Goal: Transaction & Acquisition: Purchase product/service

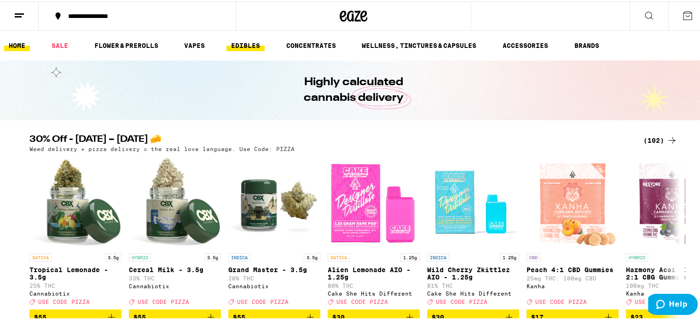
click at [237, 41] on link "EDIBLES" at bounding box center [245, 44] width 38 height 11
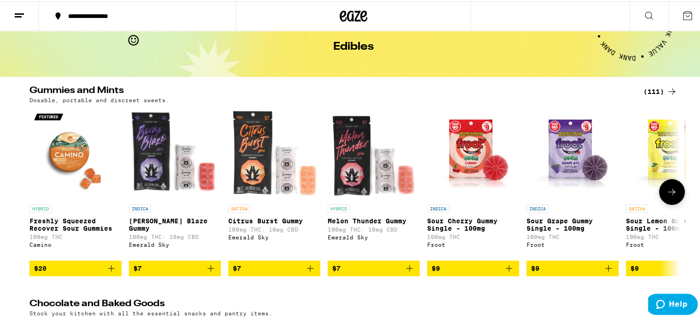
scroll to position [46, 0]
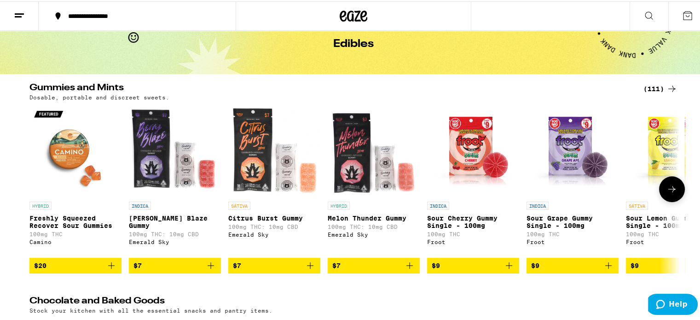
click at [670, 180] on button at bounding box center [672, 188] width 26 height 26
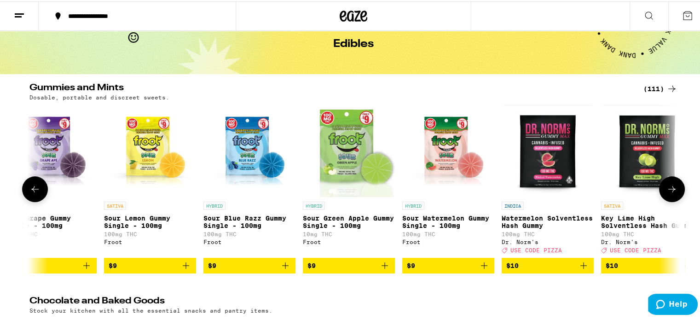
scroll to position [0, 548]
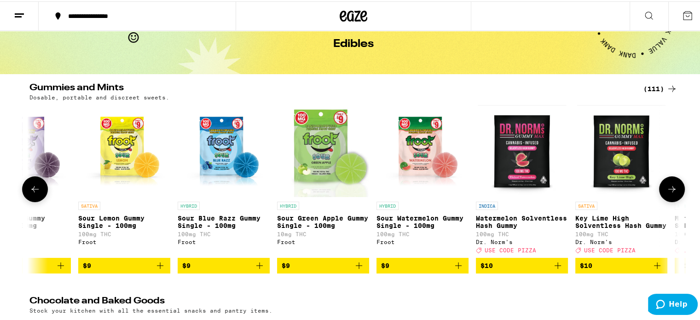
click at [552, 267] on icon "Add to bag" at bounding box center [557, 264] width 11 height 11
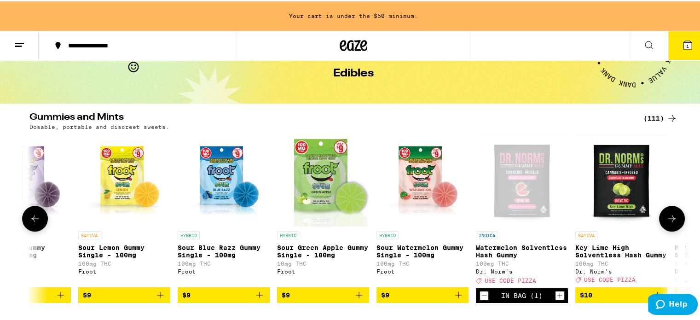
scroll to position [75, 0]
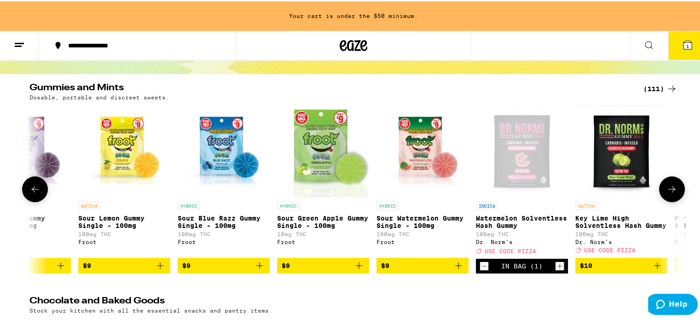
click at [668, 185] on button at bounding box center [672, 188] width 26 height 26
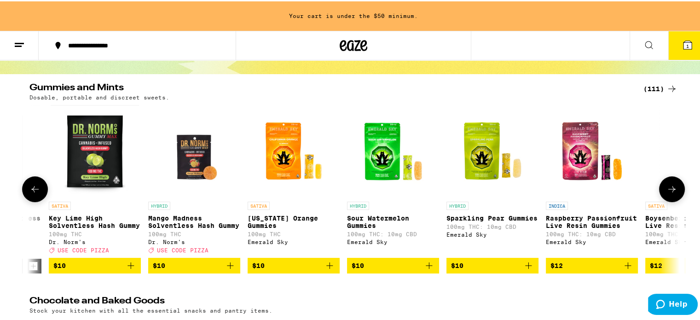
scroll to position [0, 1095]
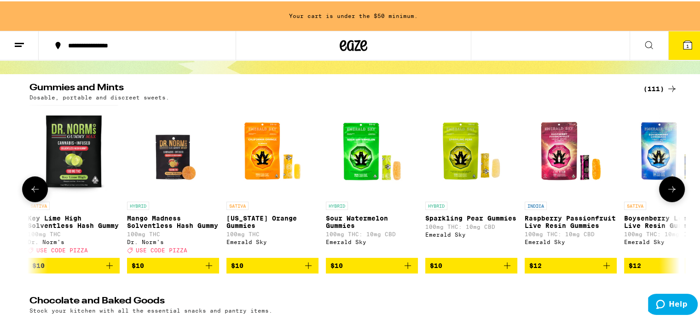
click at [502, 267] on icon "Add to bag" at bounding box center [507, 264] width 11 height 11
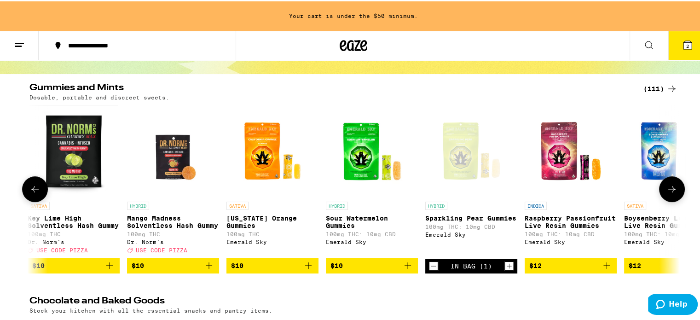
click at [505, 267] on icon "Increment" at bounding box center [509, 264] width 8 height 11
click at [669, 184] on button at bounding box center [672, 188] width 26 height 26
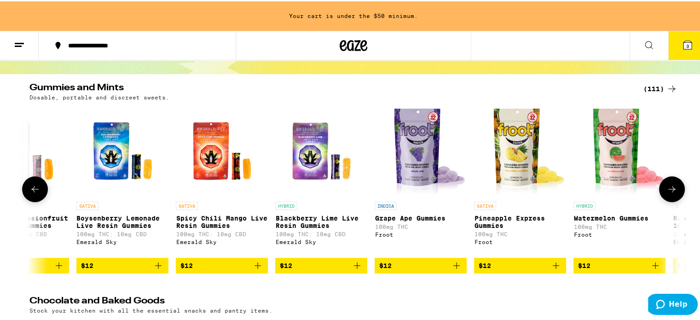
scroll to position [0, 1644]
click at [451, 269] on icon "Add to bag" at bounding box center [456, 264] width 11 height 11
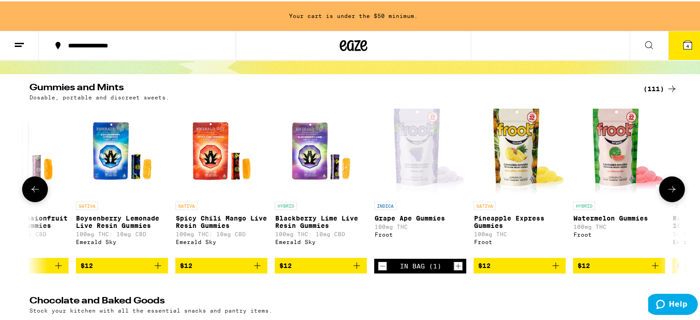
click at [454, 268] on icon "Increment" at bounding box center [458, 264] width 8 height 11
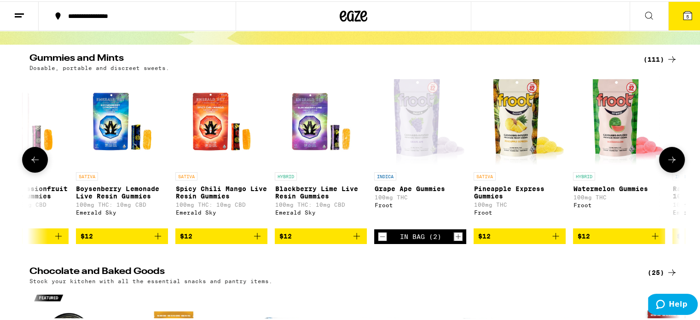
scroll to position [46, 0]
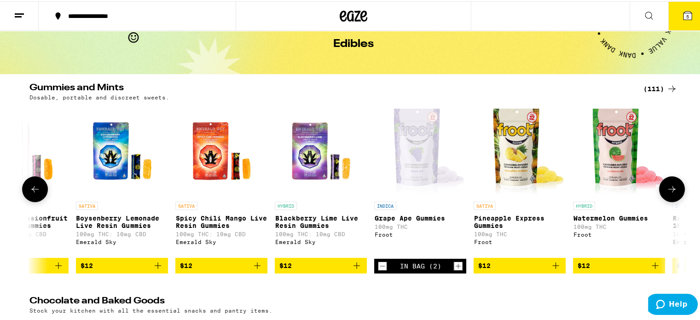
click at [665, 180] on button at bounding box center [672, 188] width 26 height 26
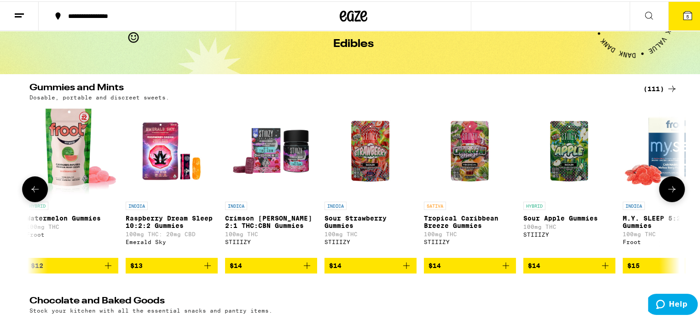
scroll to position [0, 2191]
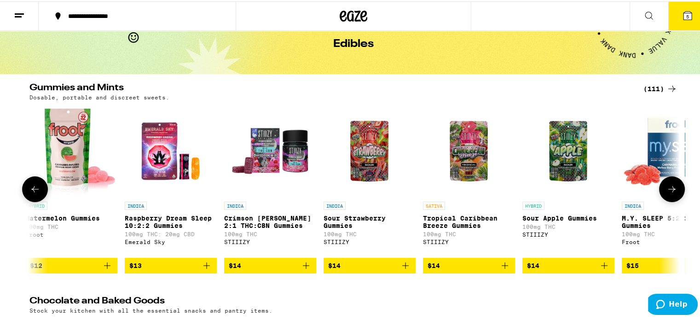
click at [665, 180] on button at bounding box center [672, 188] width 26 height 26
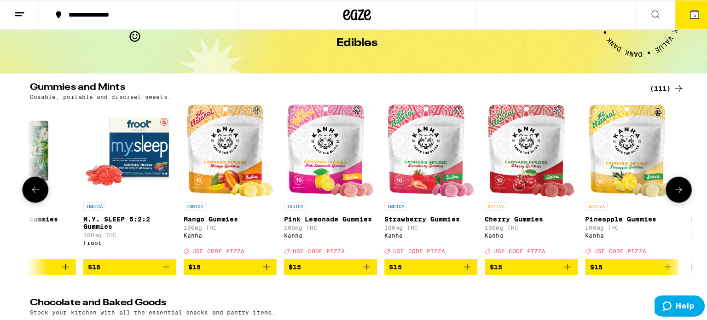
scroll to position [0, 2739]
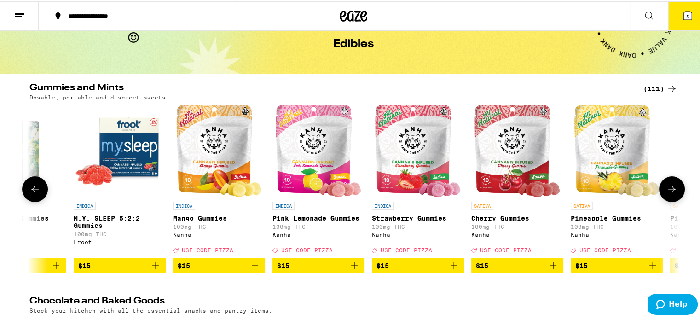
click at [151, 256] on link "INDICA M.Y. SLEEP 5:2:2 Gummies 100mg THC Froot" at bounding box center [120, 180] width 92 height 153
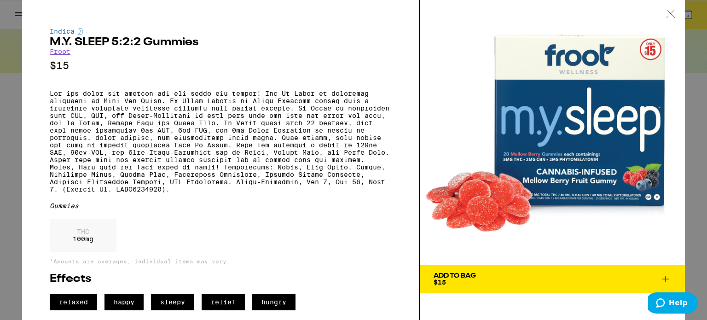
click at [505, 272] on span "Add To Bag $15" at bounding box center [552, 278] width 237 height 13
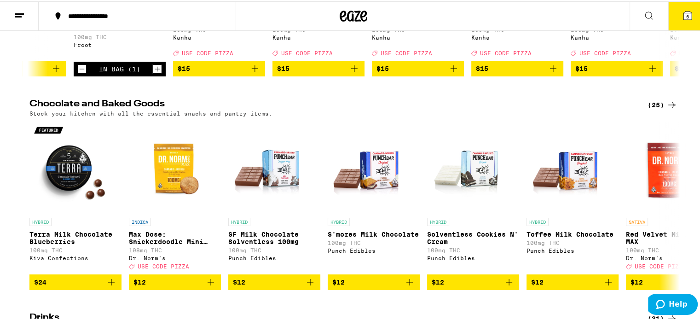
scroll to position [244, 0]
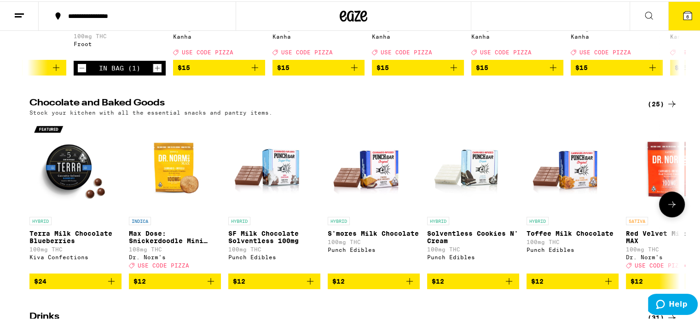
click at [668, 208] on icon at bounding box center [671, 202] width 11 height 11
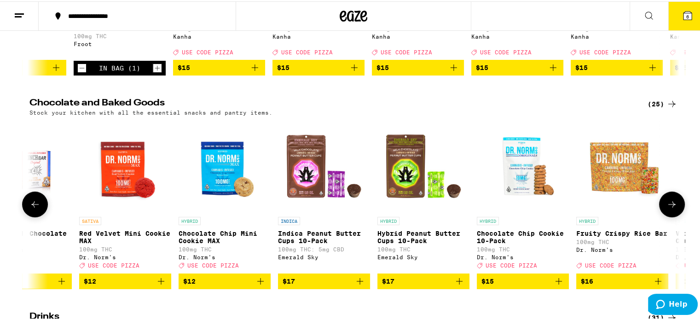
scroll to position [0, 548]
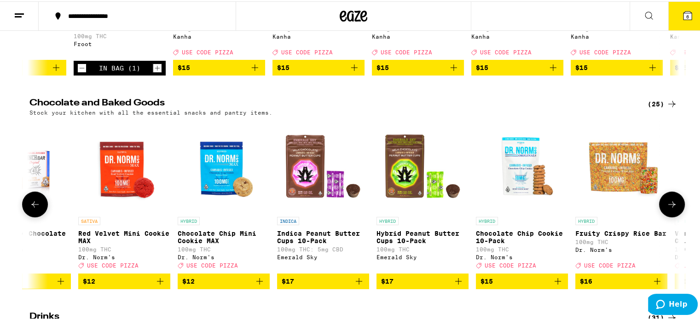
click at [668, 208] on icon at bounding box center [671, 202] width 11 height 11
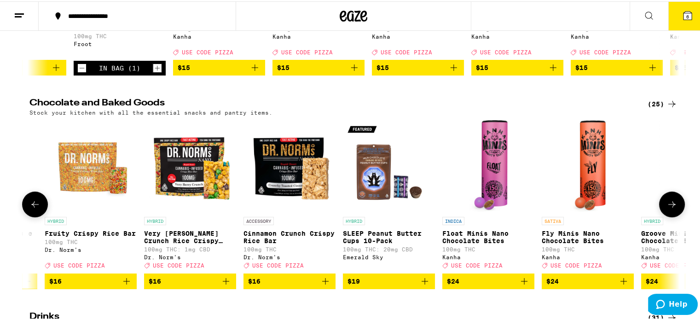
scroll to position [0, 1095]
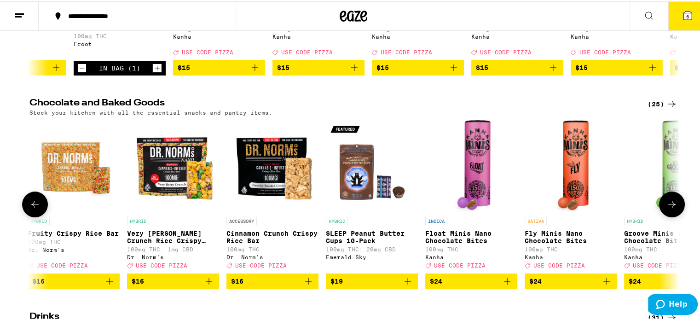
click at [668, 208] on icon at bounding box center [671, 202] width 11 height 11
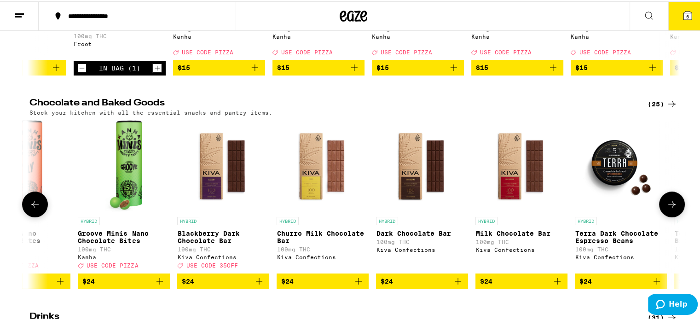
scroll to position [0, 1644]
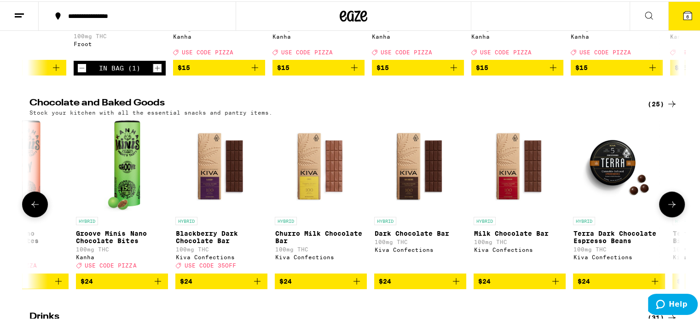
click at [668, 208] on icon at bounding box center [671, 202] width 11 height 11
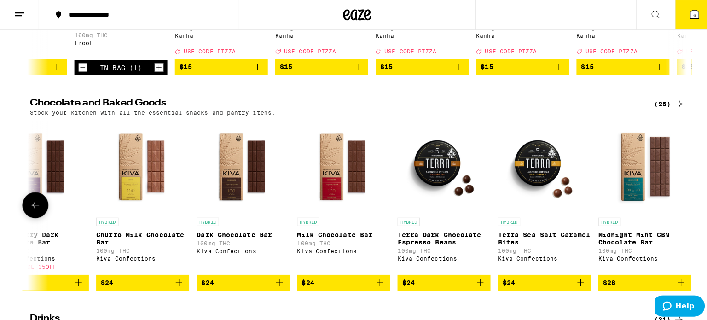
scroll to position [0, 1837]
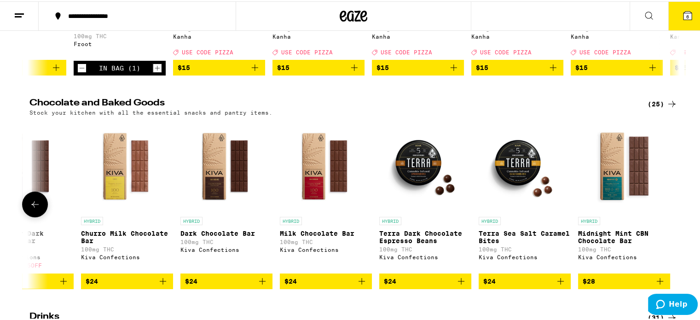
click at [668, 209] on div at bounding box center [672, 203] width 26 height 26
click at [526, 238] on p "Terra Sea Salt Caramel Bites" at bounding box center [525, 235] width 92 height 15
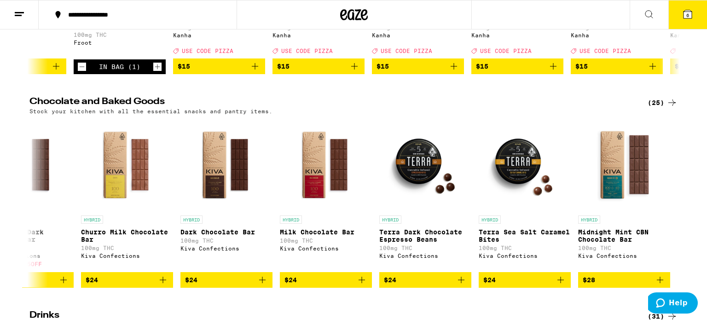
scroll to position [290, 0]
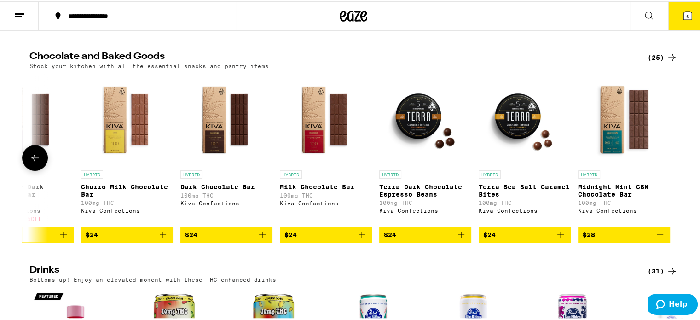
click at [556, 239] on icon "Add to bag" at bounding box center [560, 233] width 11 height 11
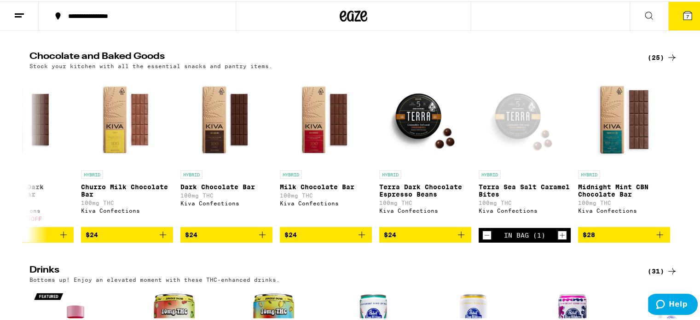
click at [682, 6] on button "7" at bounding box center [687, 14] width 39 height 29
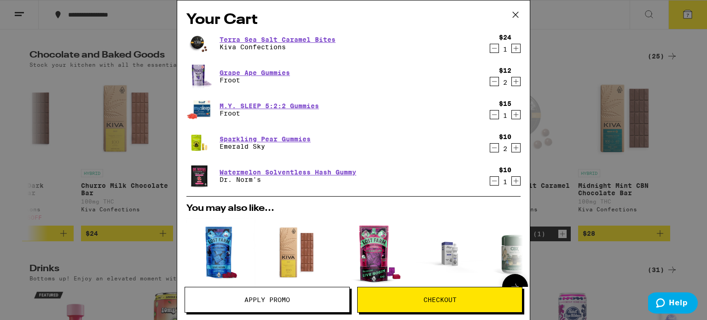
click at [374, 245] on img "Open page for Cherry Lime x GMO Live Rosin Chews from Lost Farm" at bounding box center [373, 252] width 69 height 69
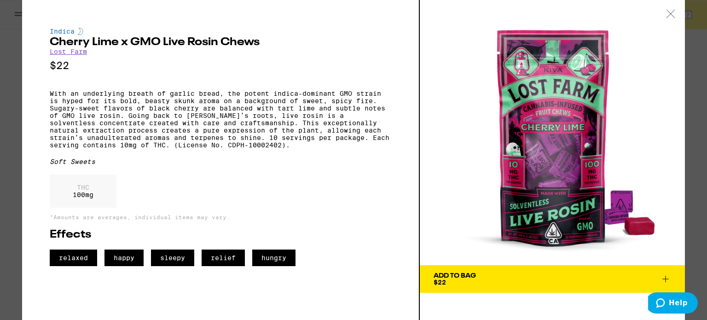
click at [662, 272] on button "Add To Bag $22" at bounding box center [552, 279] width 265 height 28
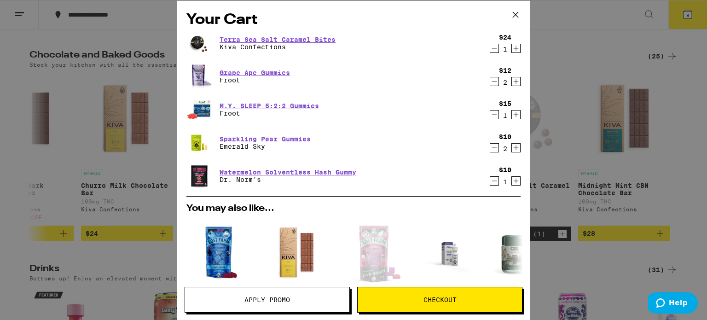
scroll to position [51, 0]
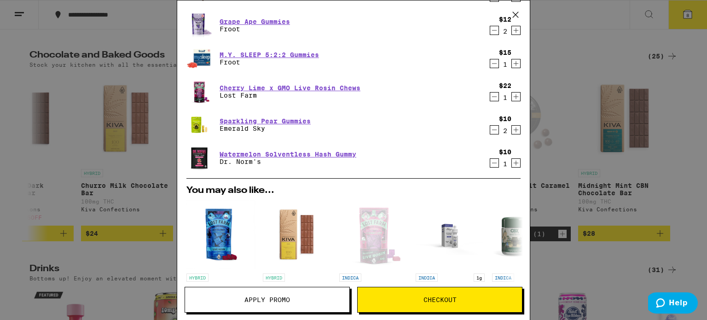
click at [490, 125] on icon "Decrement" at bounding box center [494, 129] width 8 height 11
click at [490, 93] on icon "Decrement" at bounding box center [494, 96] width 8 height 11
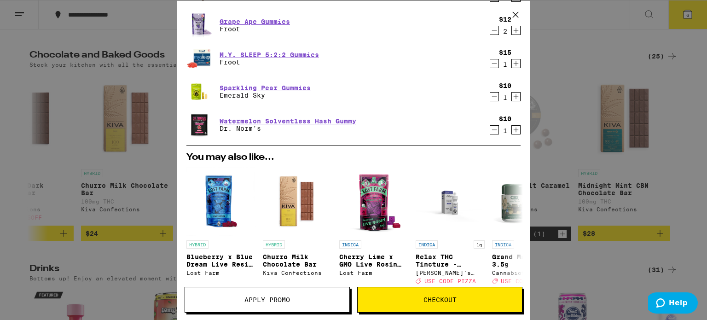
click at [512, 127] on icon "Increment" at bounding box center [516, 129] width 8 height 11
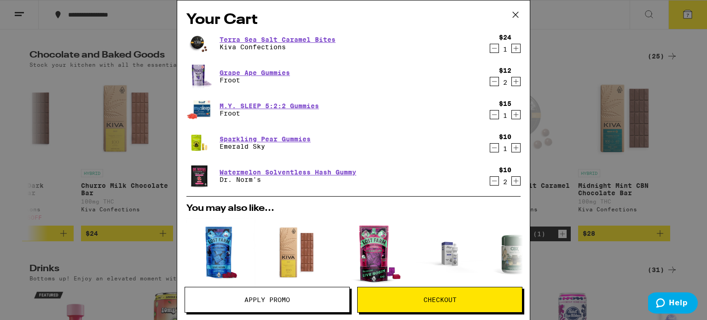
click at [431, 292] on button "Checkout" at bounding box center [439, 300] width 165 height 26
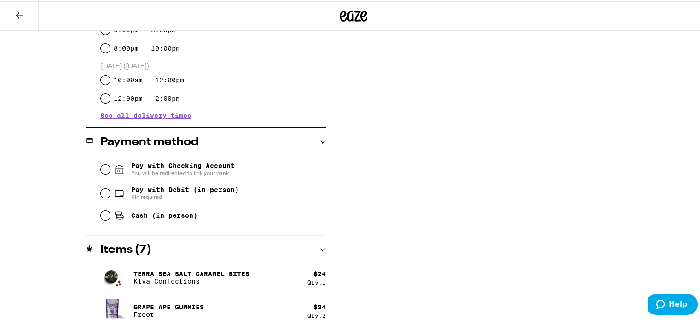
scroll to position [303, 0]
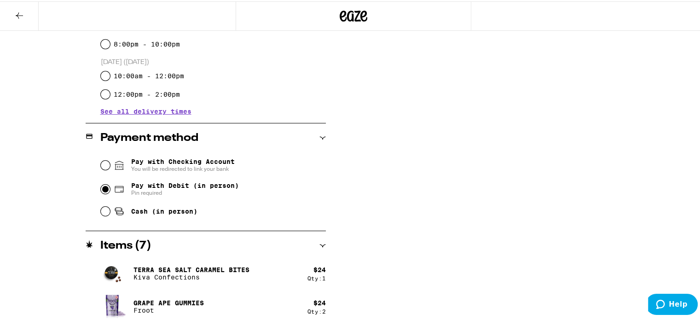
click at [103, 189] on input "Pay with Debit (in person) Pin required" at bounding box center [105, 187] width 9 height 9
radio input "true"
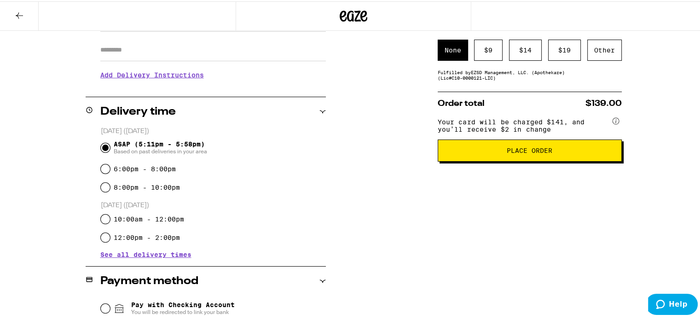
scroll to position [160, 0]
click at [522, 149] on button "Place Order" at bounding box center [530, 150] width 184 height 22
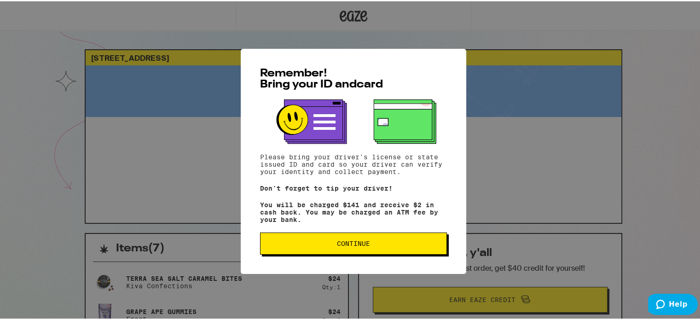
click at [522, 149] on div "Remember! Bring your ID and card Please bring your driver's license or state is…" at bounding box center [353, 160] width 707 height 320
